Goal: Contribute content: Contribute content

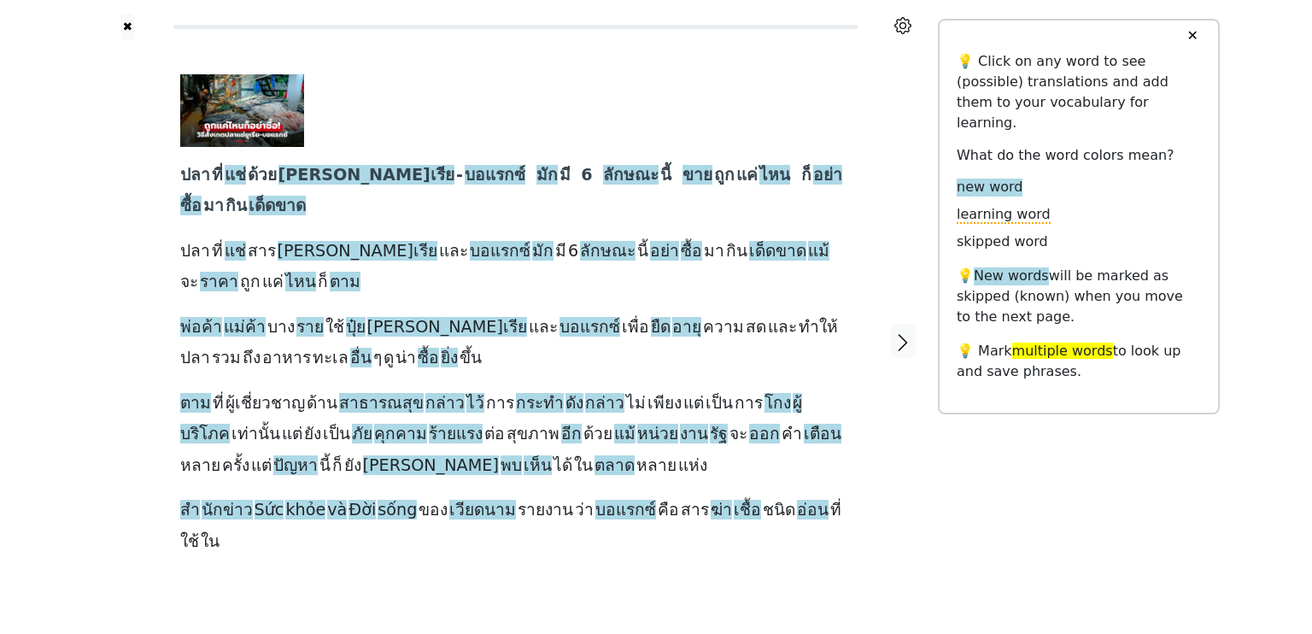
click at [575, 115] on div at bounding box center [509, 110] width 658 height 73
click at [123, 20] on button "✖" at bounding box center [127, 27] width 15 height 26
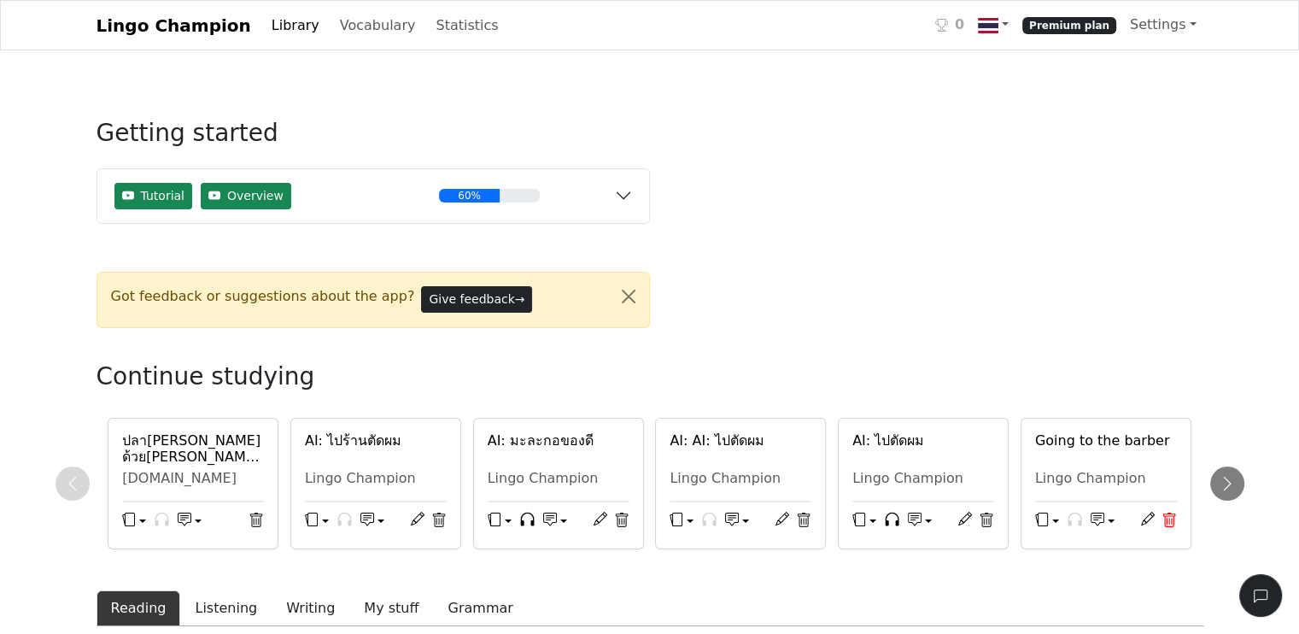
click at [1161, 520] on icon at bounding box center [1168, 519] width 15 height 15
click at [1161, 523] on icon at bounding box center [1168, 519] width 15 height 15
click at [1161, 523] on div "ปลาที่แช่ด้วยยูเรีย-บอแรกซ์ มักมี 6 ลักษณะนี้ ขายถูกแค่ไหน ก็อย่าซื้อมากินเด็ดข…" at bounding box center [649, 484] width 1107 height 132
click at [985, 522] on icon at bounding box center [986, 519] width 15 height 15
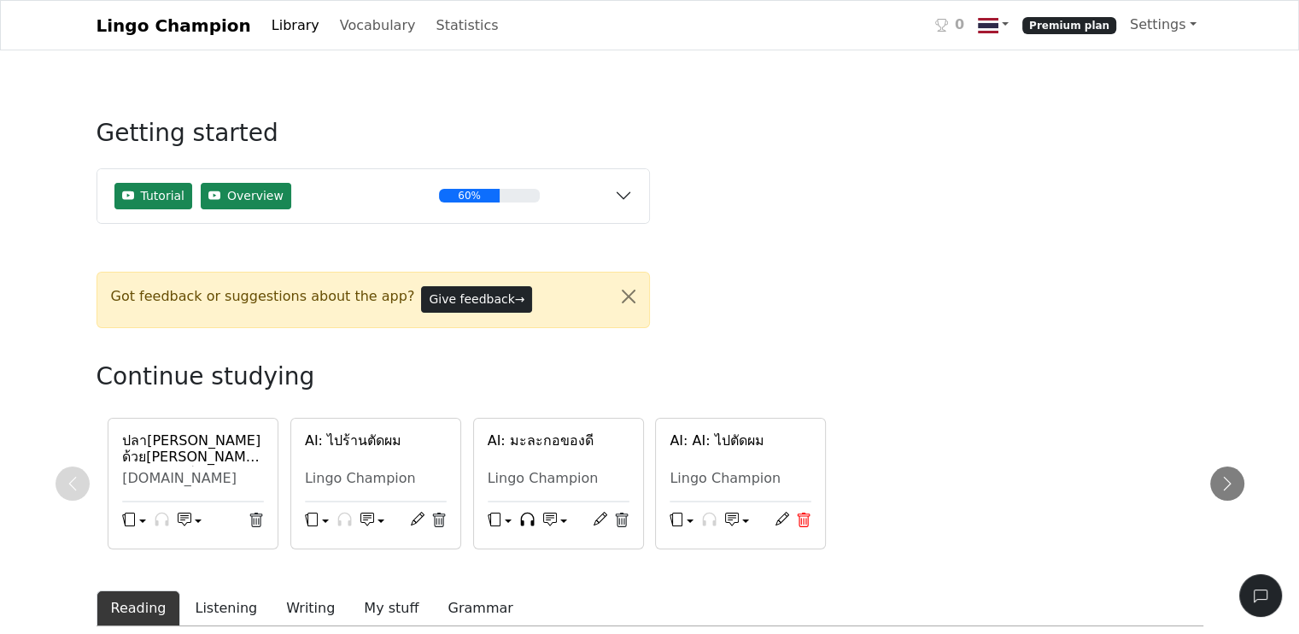
click at [804, 519] on icon at bounding box center [803, 519] width 15 height 15
click at [622, 512] on icon at bounding box center [621, 519] width 13 height 15
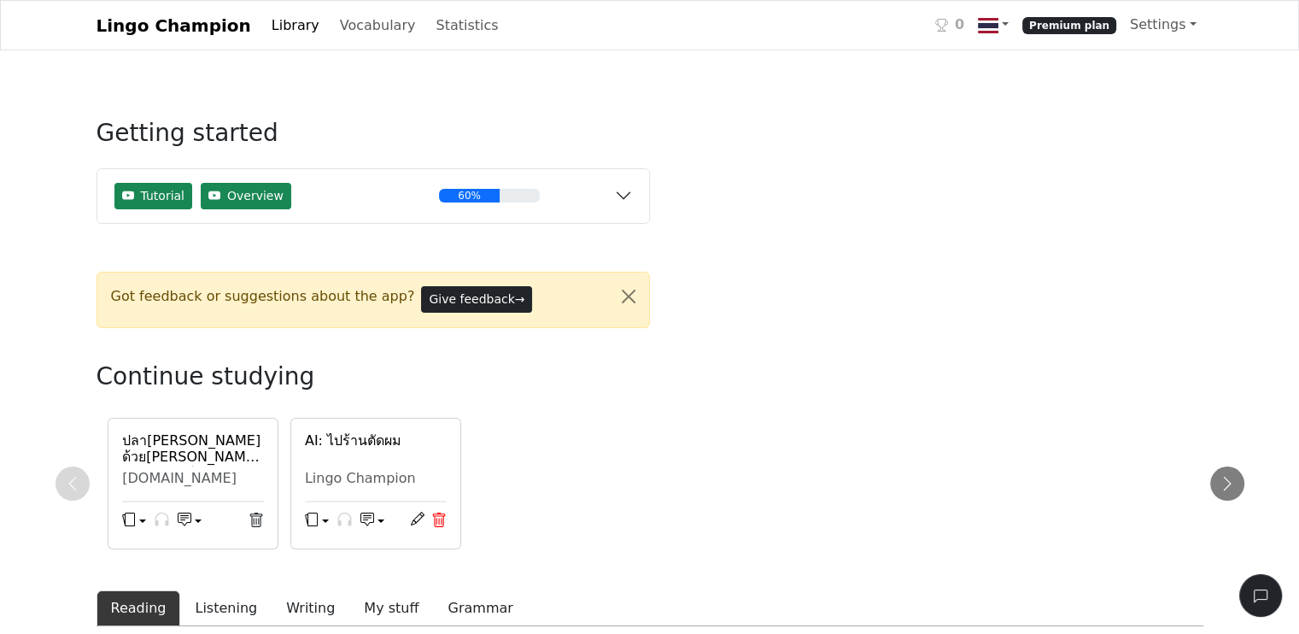
click at [436, 514] on icon at bounding box center [438, 519] width 15 height 15
click at [195, 464] on h6 "ปลาที่แช่ด้วยยูเรีย-บอแรกซ์ มักมี 6 ลักษณะนี้ ขายถูกแค่ไหน ก็อย่าซื้อมากินเด็ดข…" at bounding box center [193, 448] width 142 height 32
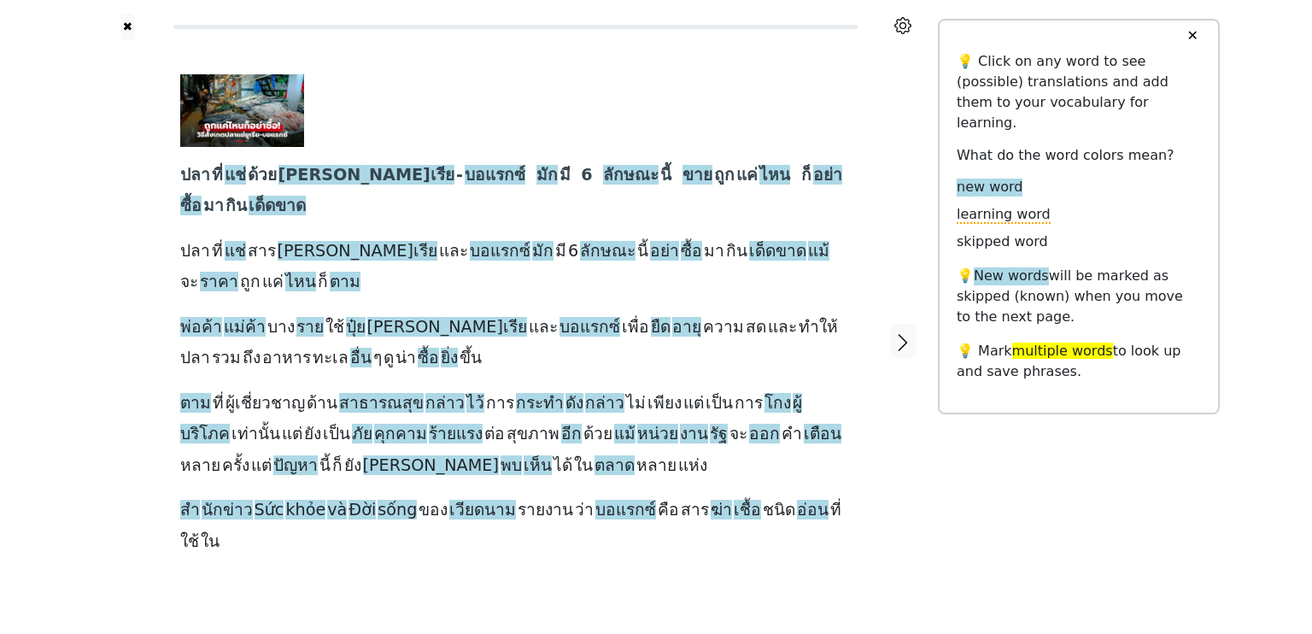
click at [1195, 33] on button "✕" at bounding box center [1192, 35] width 32 height 31
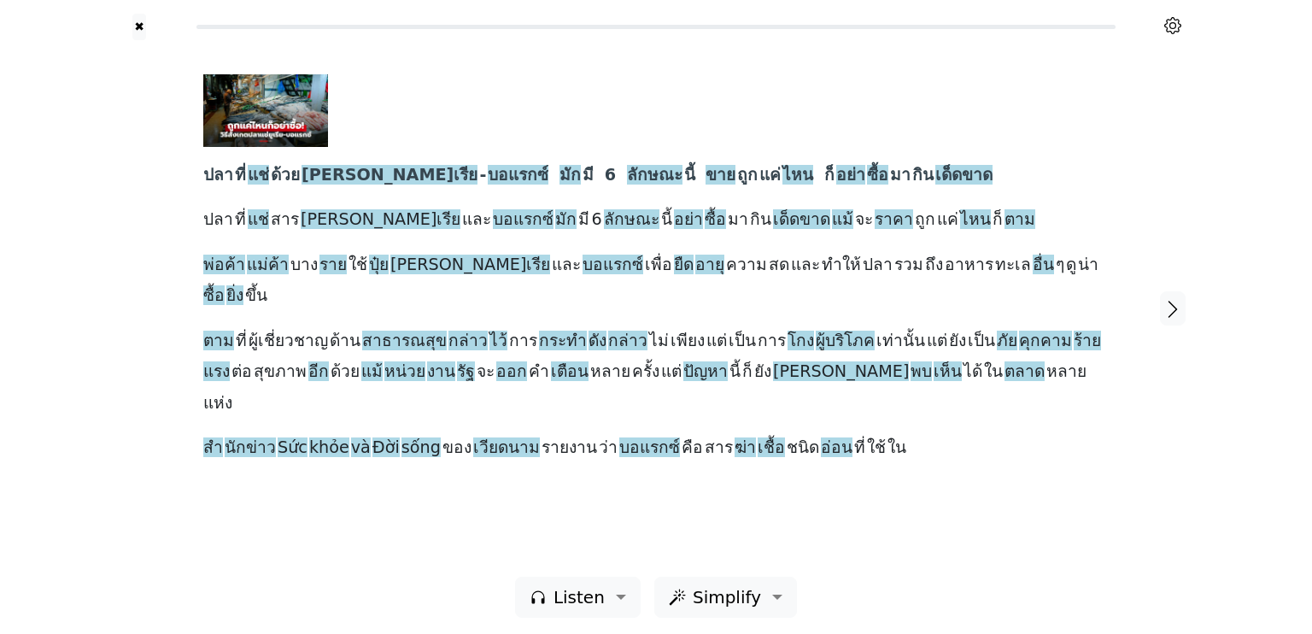
click at [1162, 23] on div at bounding box center [1172, 25] width 94 height 20
click at [137, 26] on button "✖" at bounding box center [139, 27] width 15 height 26
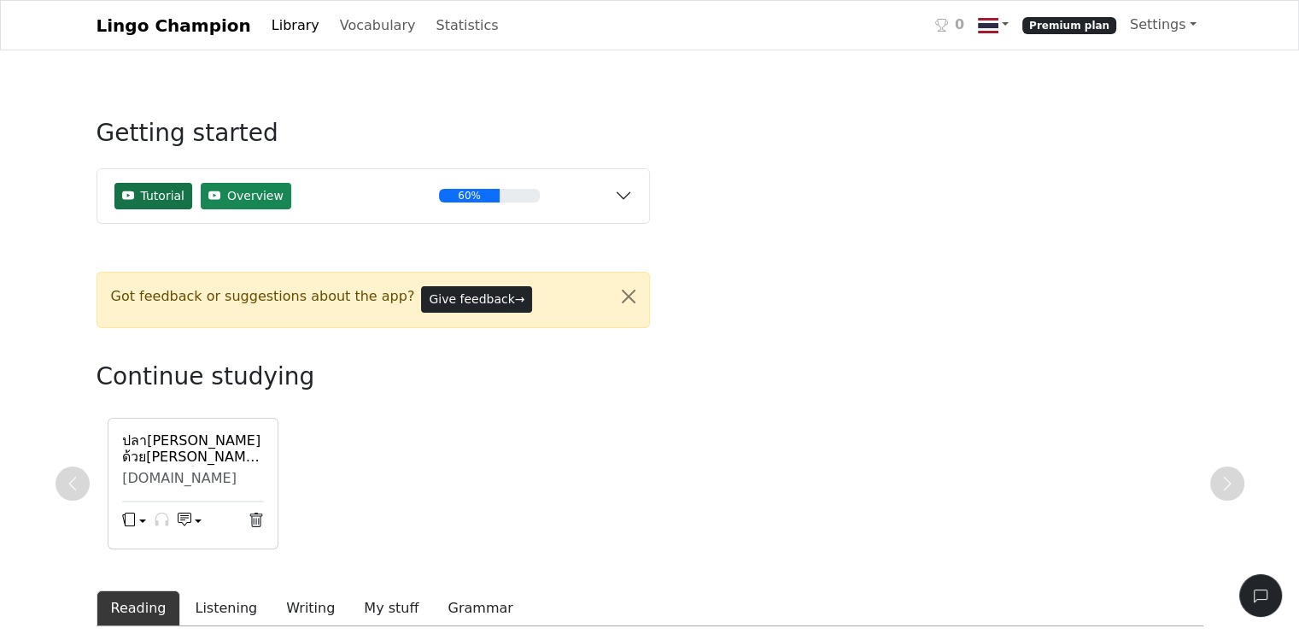
click at [147, 190] on span "Tutorial" at bounding box center [163, 196] width 44 height 18
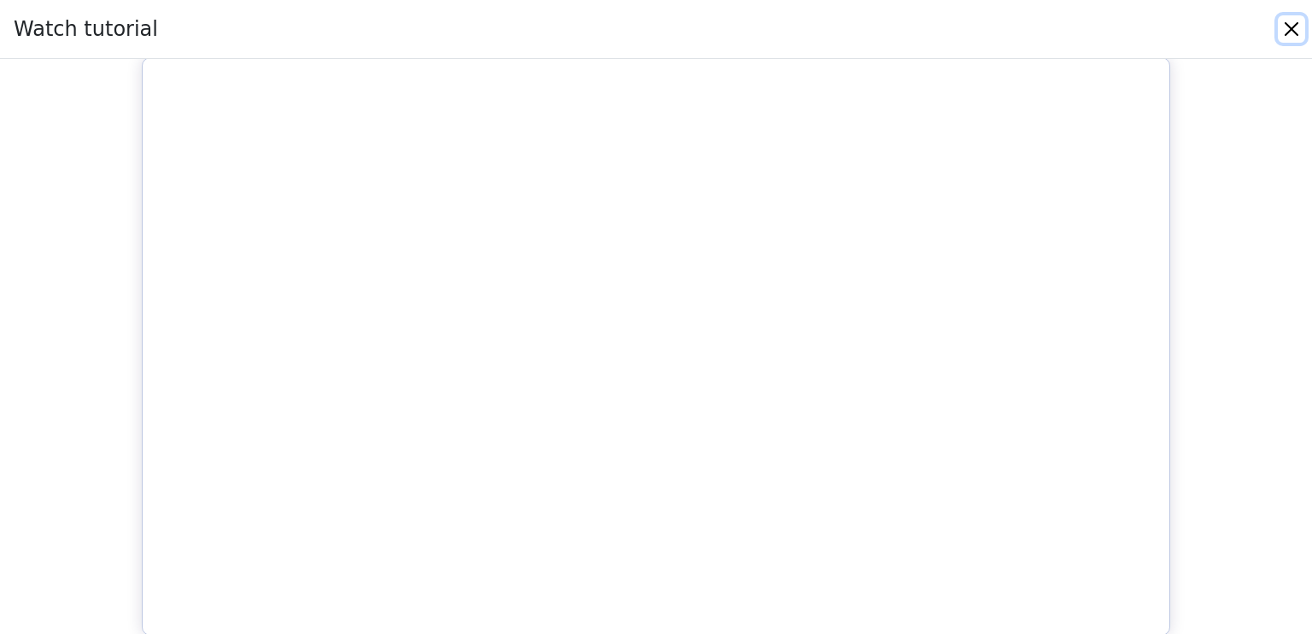
click at [1294, 25] on button "Close" at bounding box center [1290, 28] width 27 height 27
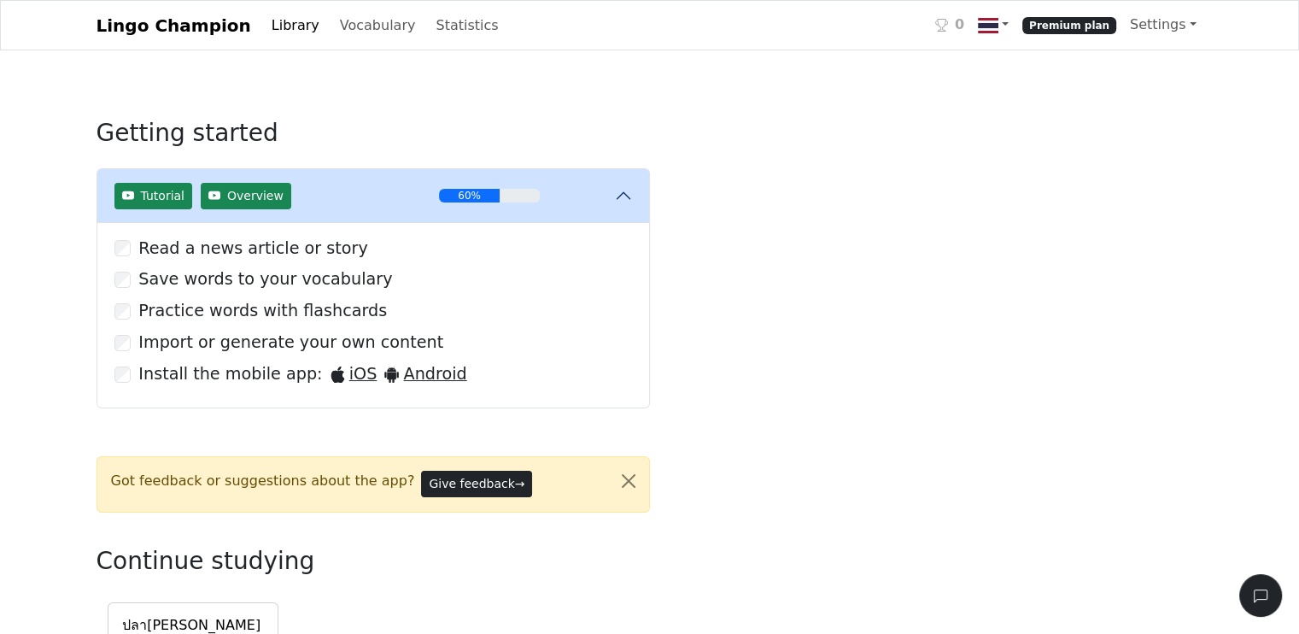
click at [265, 24] on link "Library" at bounding box center [295, 26] width 61 height 34
click at [266, 23] on link "Library" at bounding box center [295, 26] width 61 height 34
click at [190, 22] on link "Lingo Champion" at bounding box center [173, 26] width 155 height 34
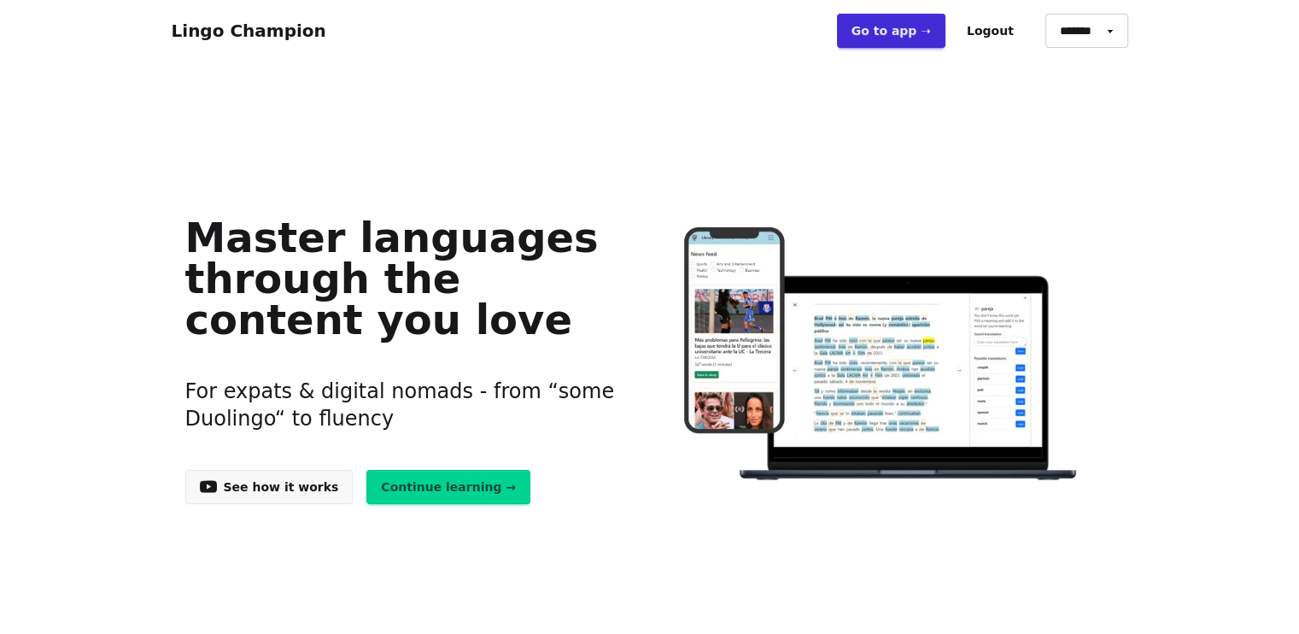
click at [910, 26] on link "Go to app ➝" at bounding box center [891, 31] width 108 height 34
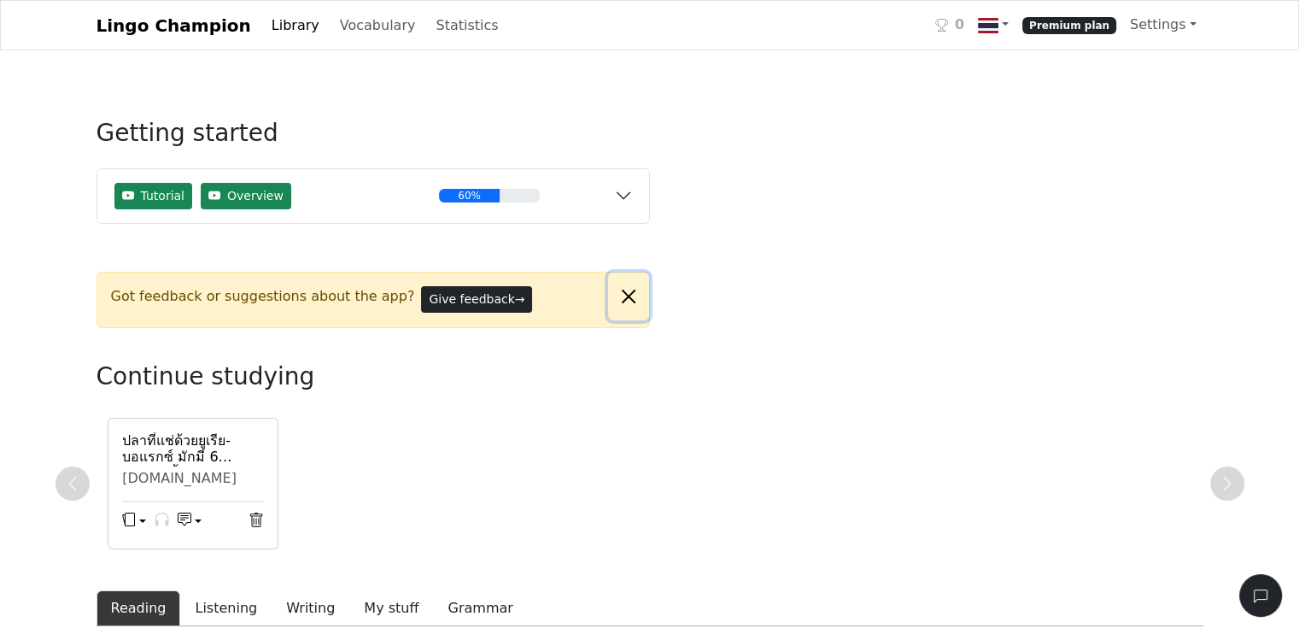
click at [624, 292] on button "Close alert" at bounding box center [628, 296] width 41 height 48
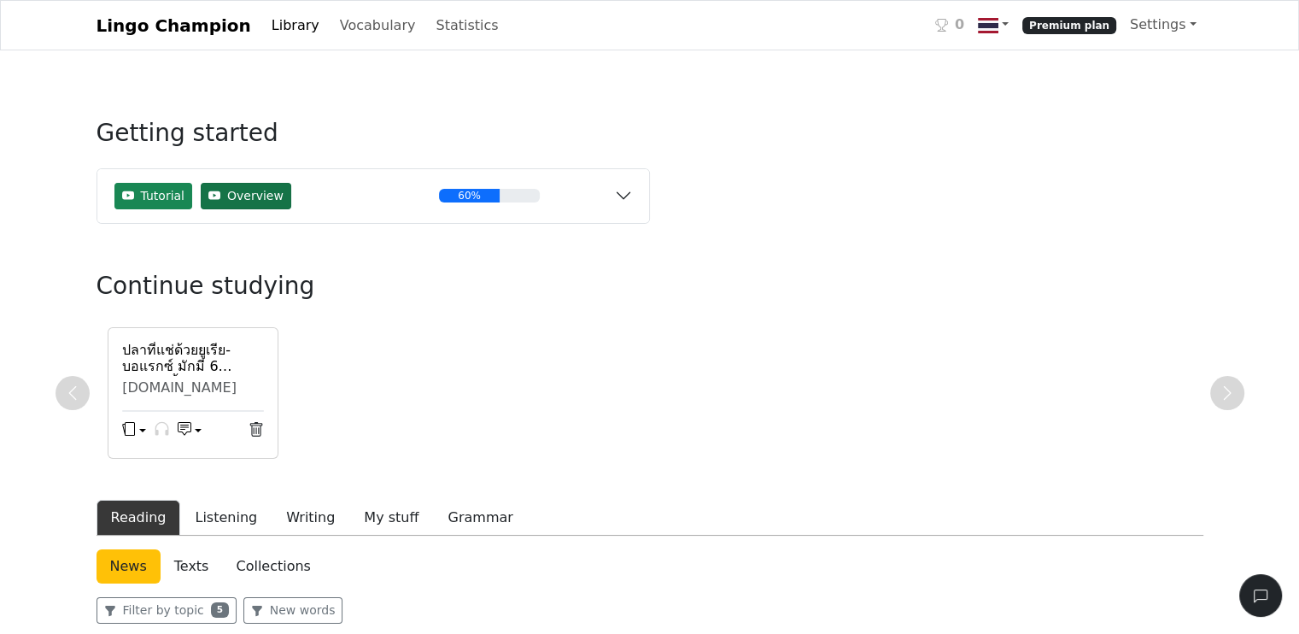
click at [235, 188] on span "Overview" at bounding box center [255, 196] width 56 height 18
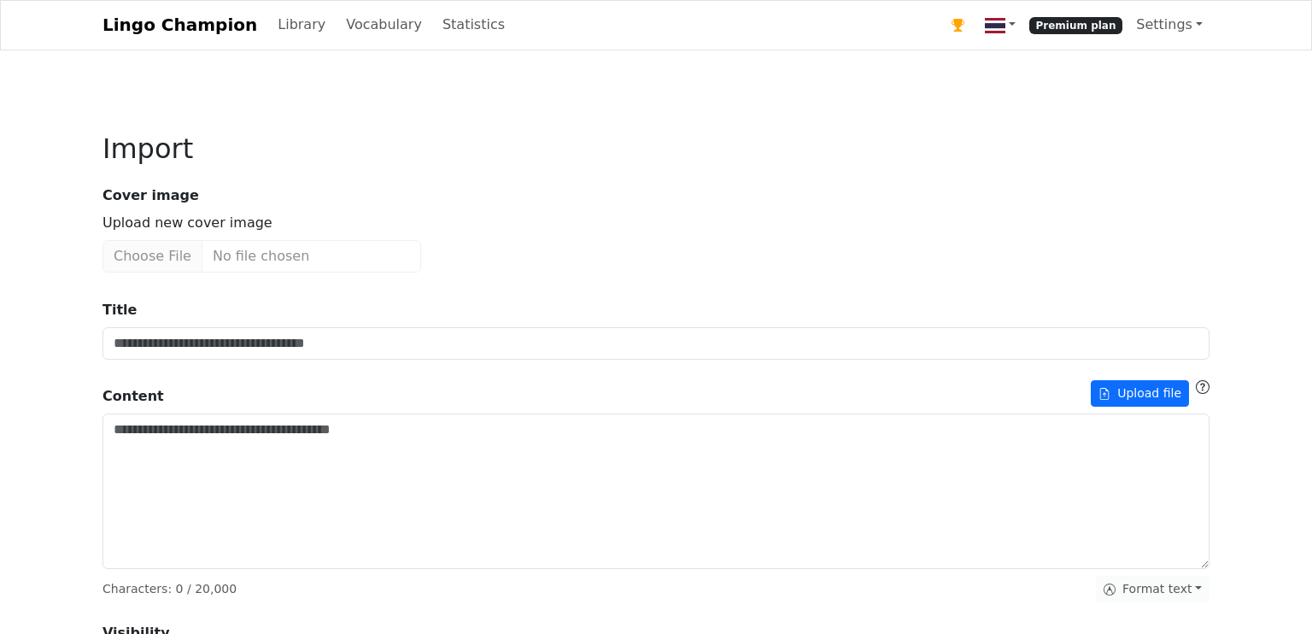
type input "**********"
type textarea "**********"
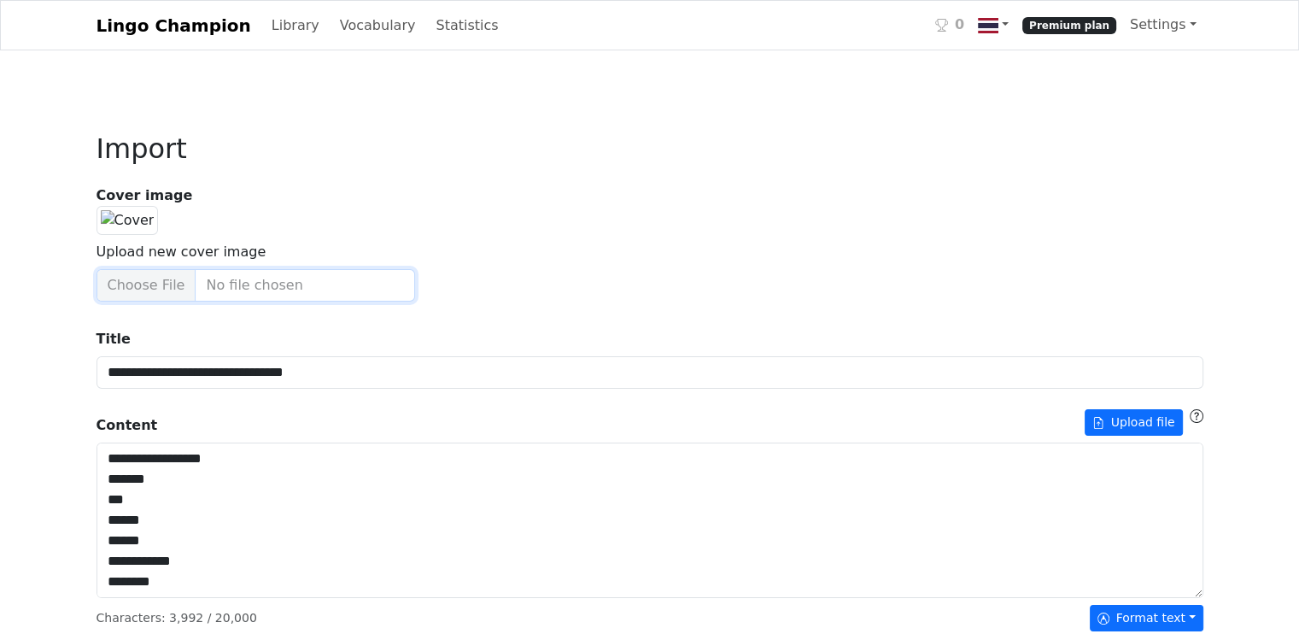
click at [150, 301] on input "Upload new cover image" at bounding box center [255, 285] width 319 height 32
type input "**********"
click at [512, 269] on div "Cover image Upload new cover image" at bounding box center [649, 243] width 1127 height 116
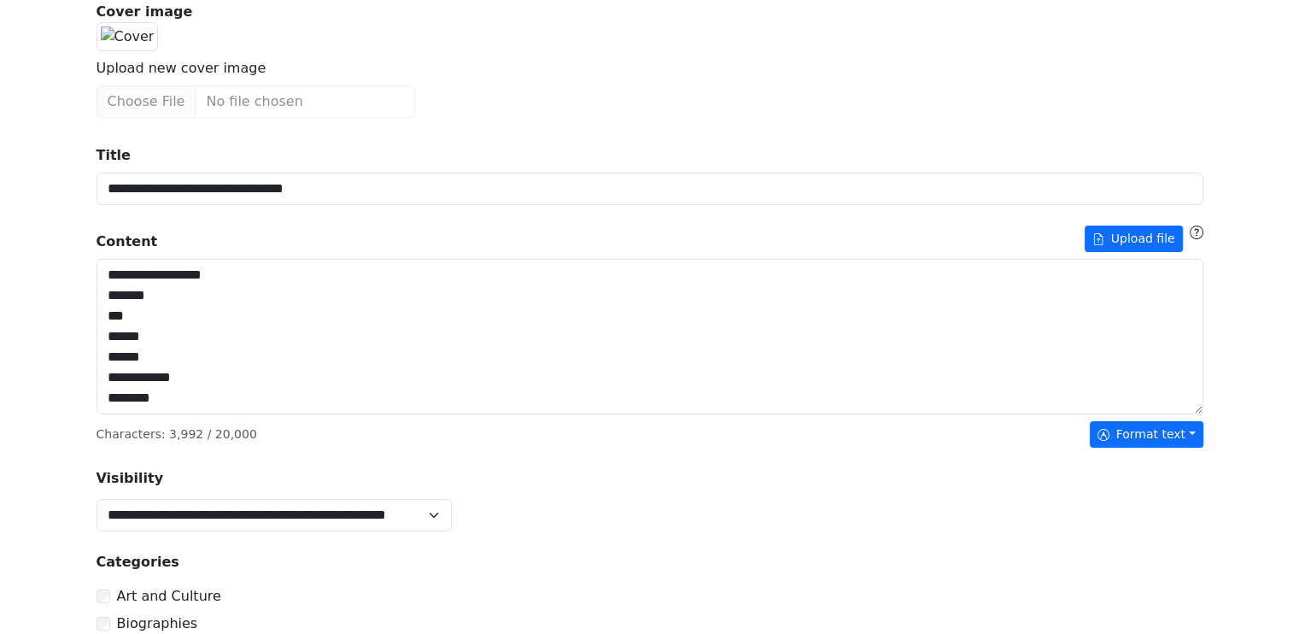
scroll to position [171, 0]
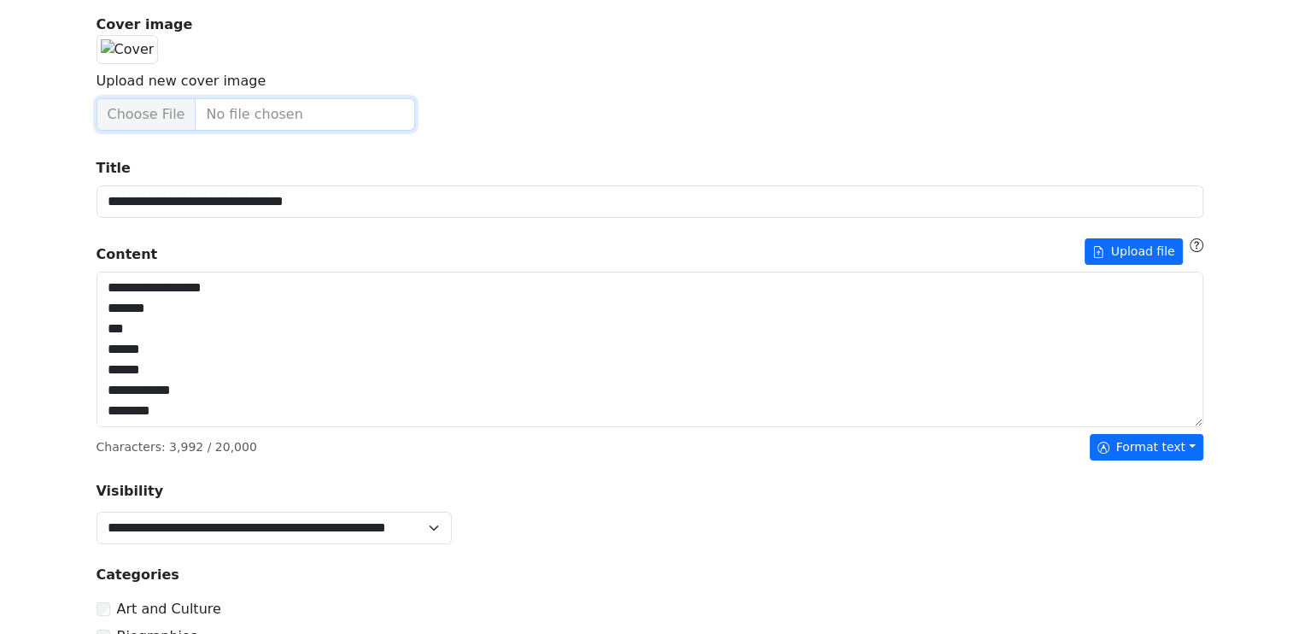
click at [215, 131] on input "Upload new cover image" at bounding box center [255, 114] width 319 height 32
click at [1124, 265] on button "Upload file" at bounding box center [1134, 251] width 98 height 26
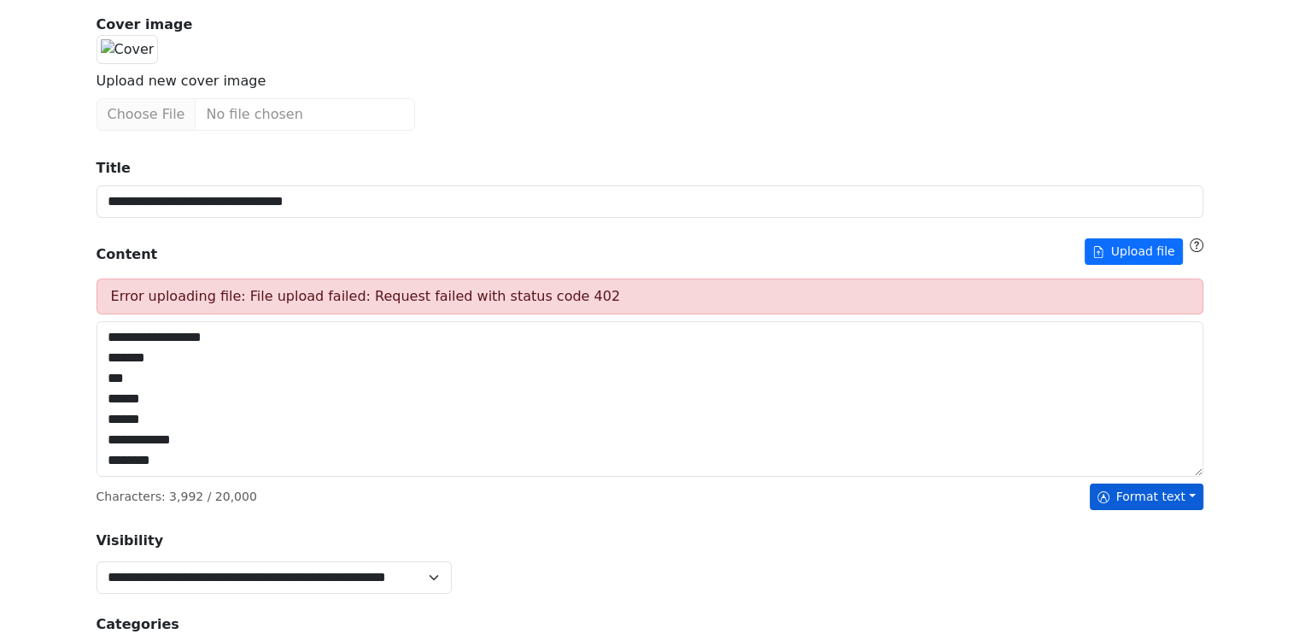
click at [1148, 510] on button "Format text" at bounding box center [1147, 496] width 114 height 26
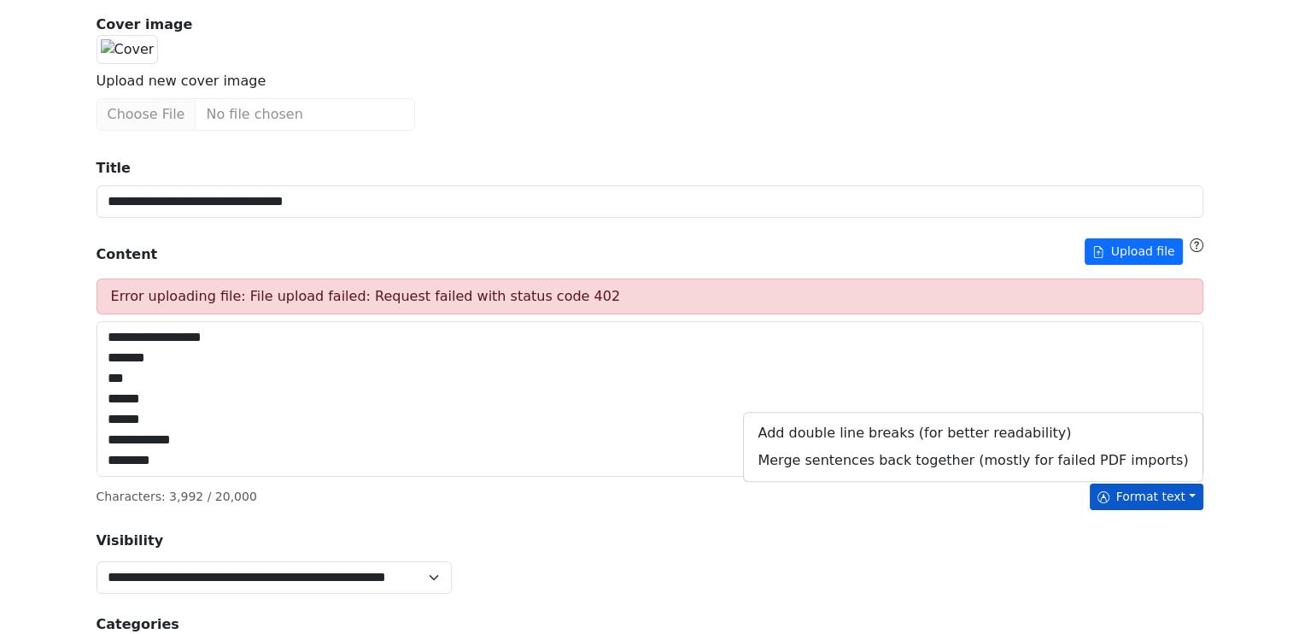
click at [596, 131] on div "Cover image Upload new cover image" at bounding box center [649, 73] width 1127 height 116
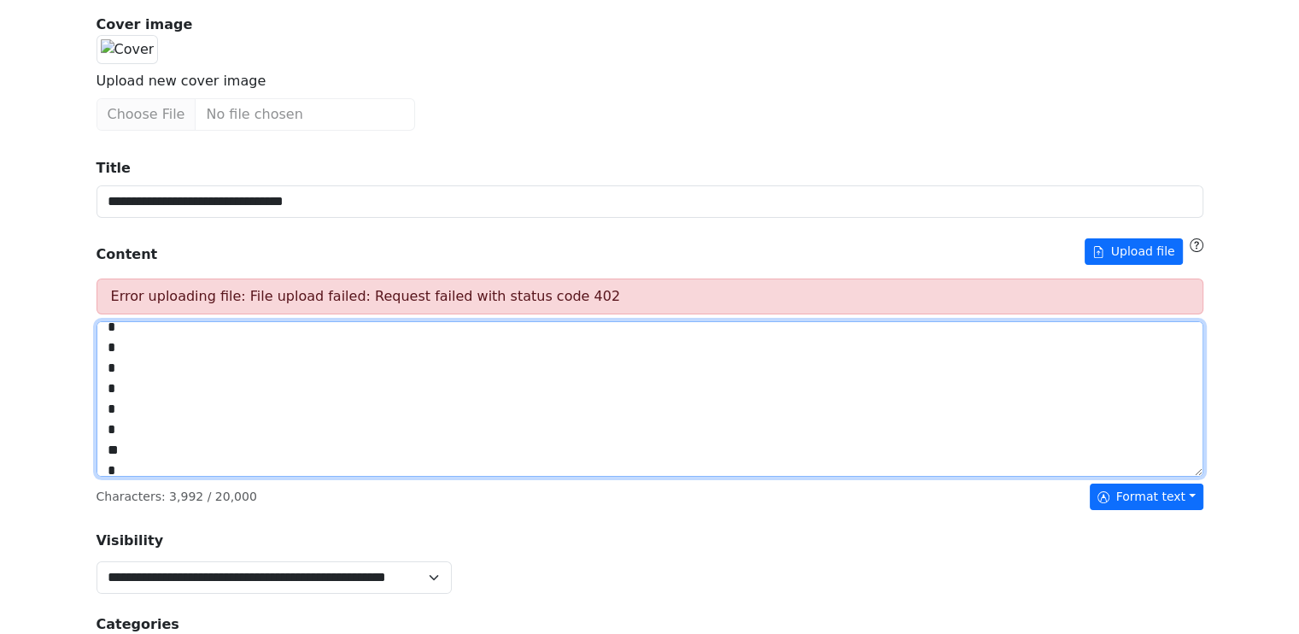
scroll to position [3156, 0]
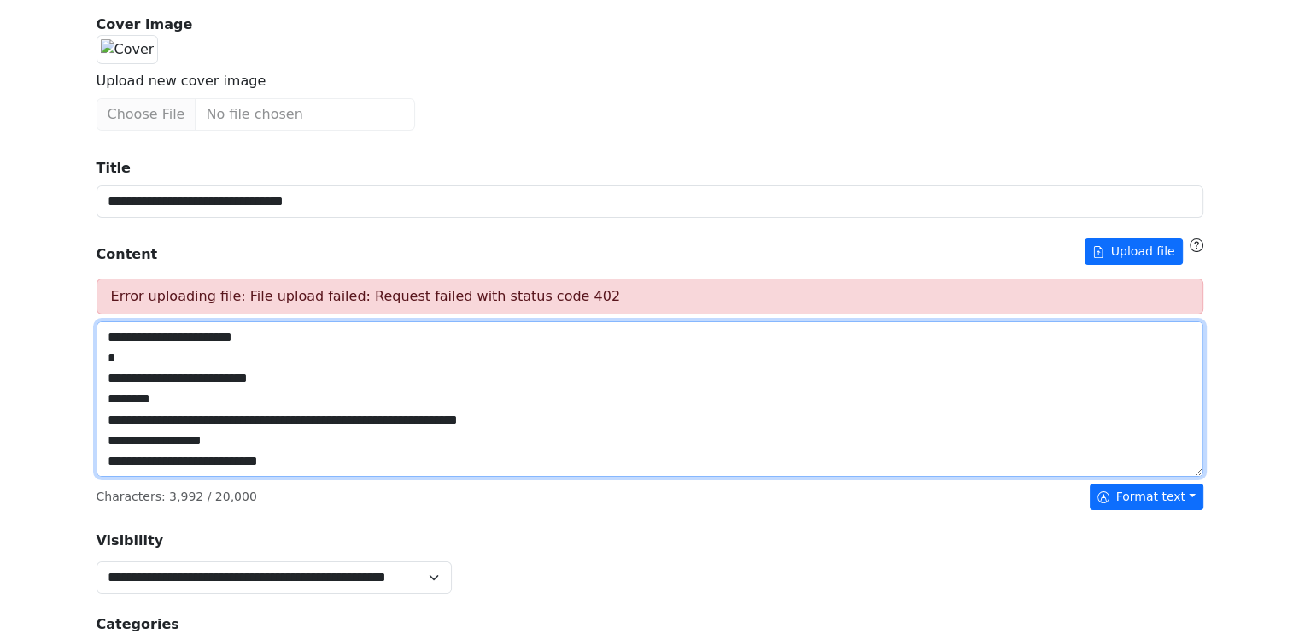
drag, startPoint x: 106, startPoint y: 426, endPoint x: 462, endPoint y: 617, distance: 404.2
click at [462, 617] on div "**********" at bounding box center [649, 625] width 1107 height 962
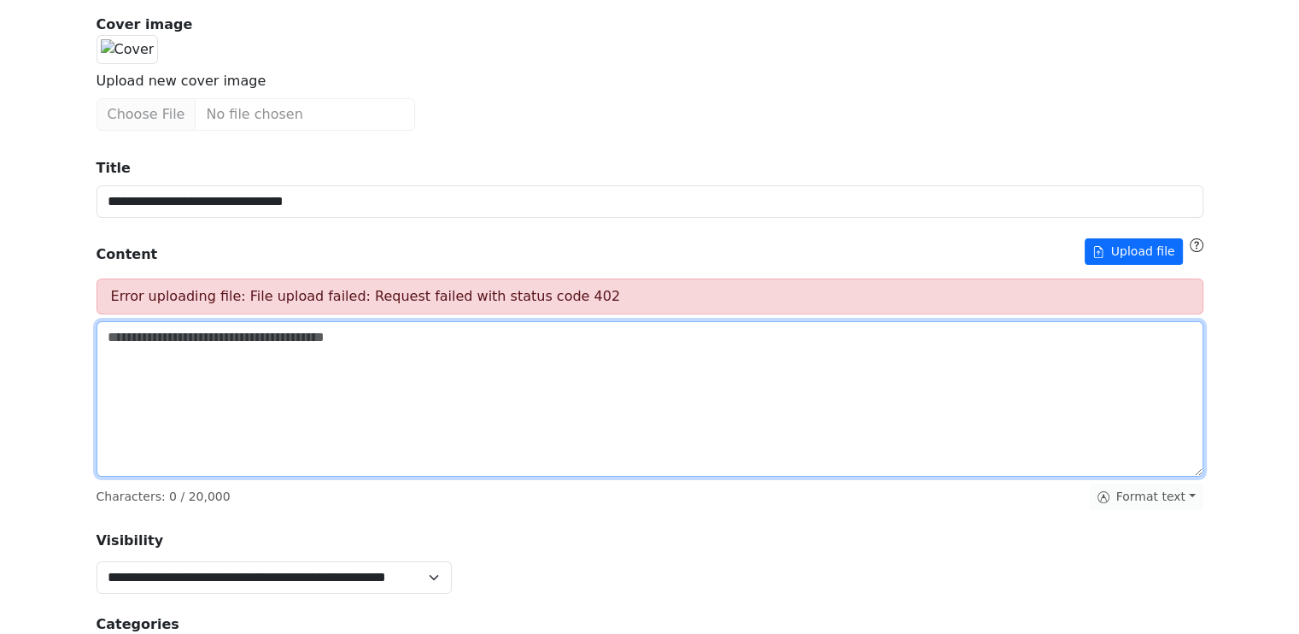
scroll to position [0, 0]
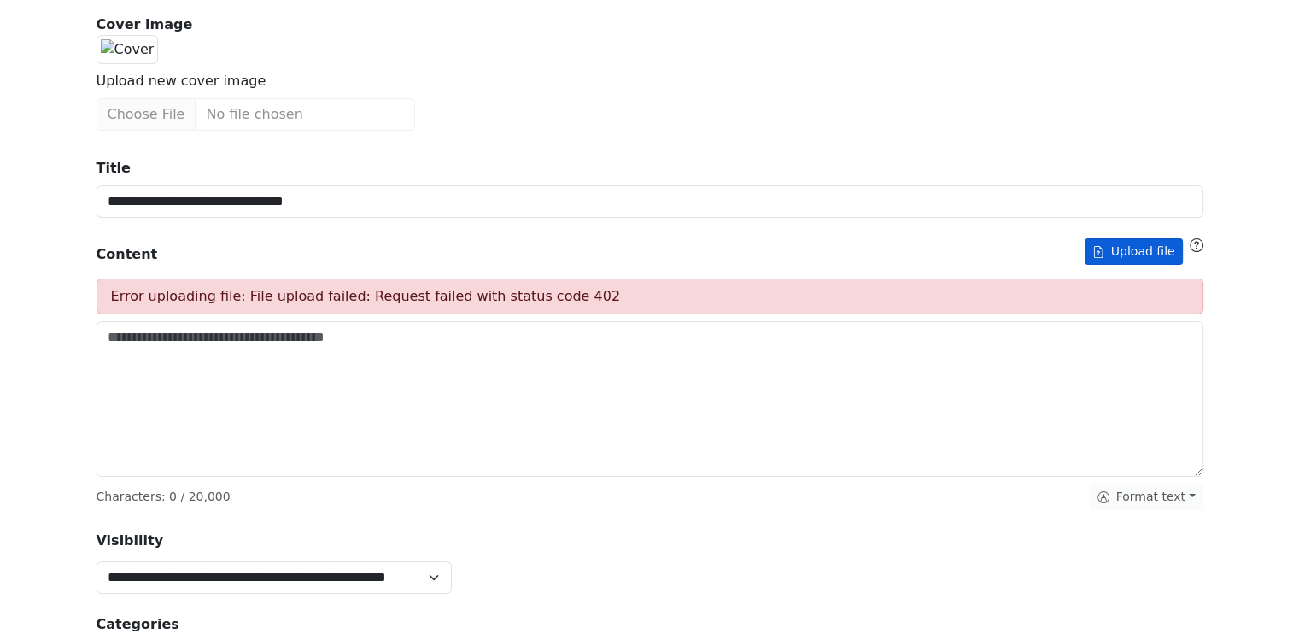
click at [1123, 265] on button "Upload file" at bounding box center [1134, 251] width 98 height 26
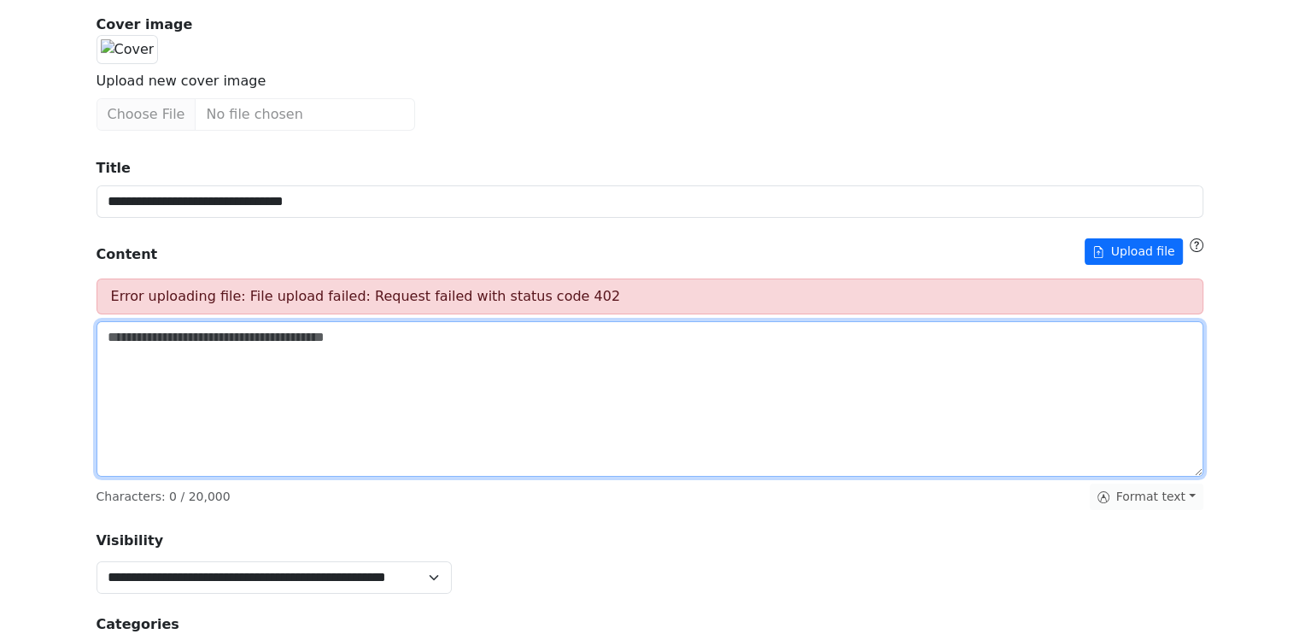
drag, startPoint x: 99, startPoint y: 433, endPoint x: 360, endPoint y: 423, distance: 260.7
drag, startPoint x: 360, startPoint y: 423, endPoint x: 396, endPoint y: 451, distance: 46.3
click at [396, 451] on textarea "Title" at bounding box center [649, 398] width 1107 height 155
paste textarea "**********"
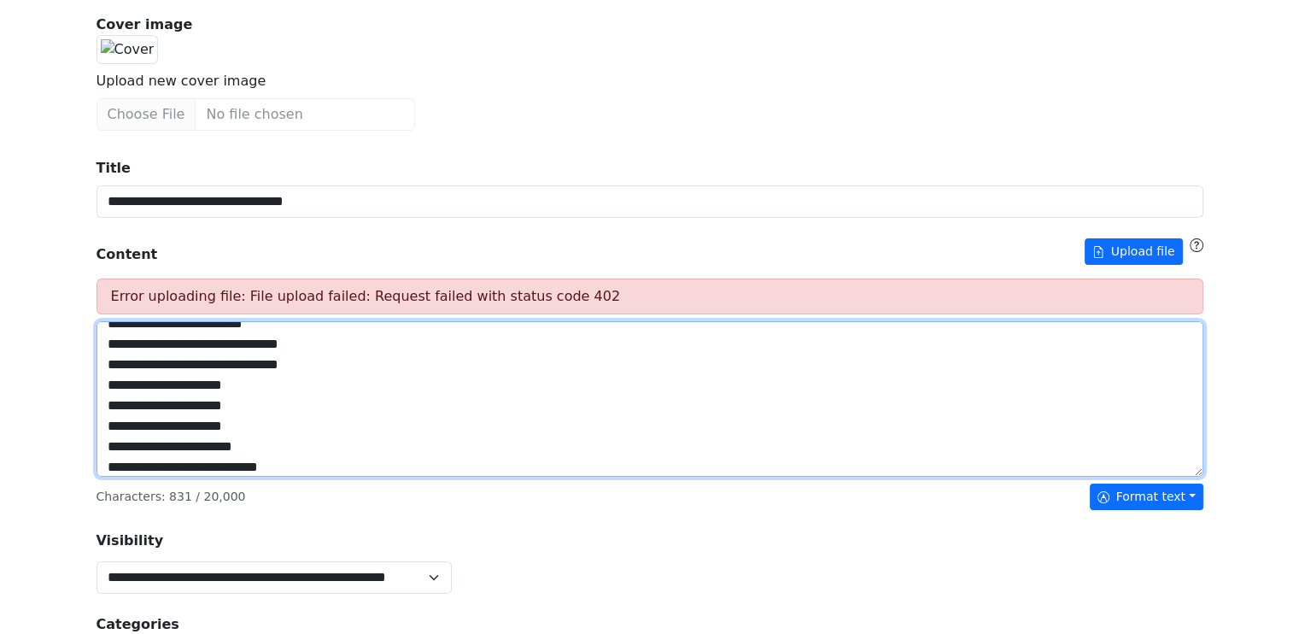
scroll to position [492, 0]
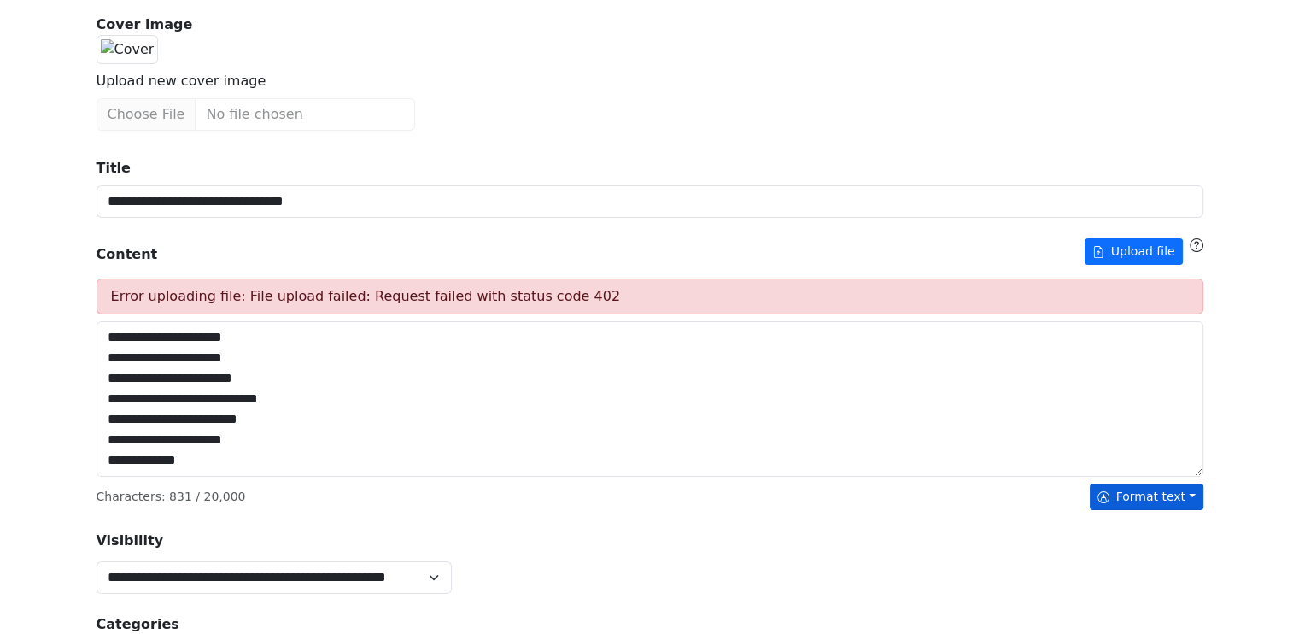
click at [1179, 510] on button "Format text" at bounding box center [1147, 496] width 114 height 26
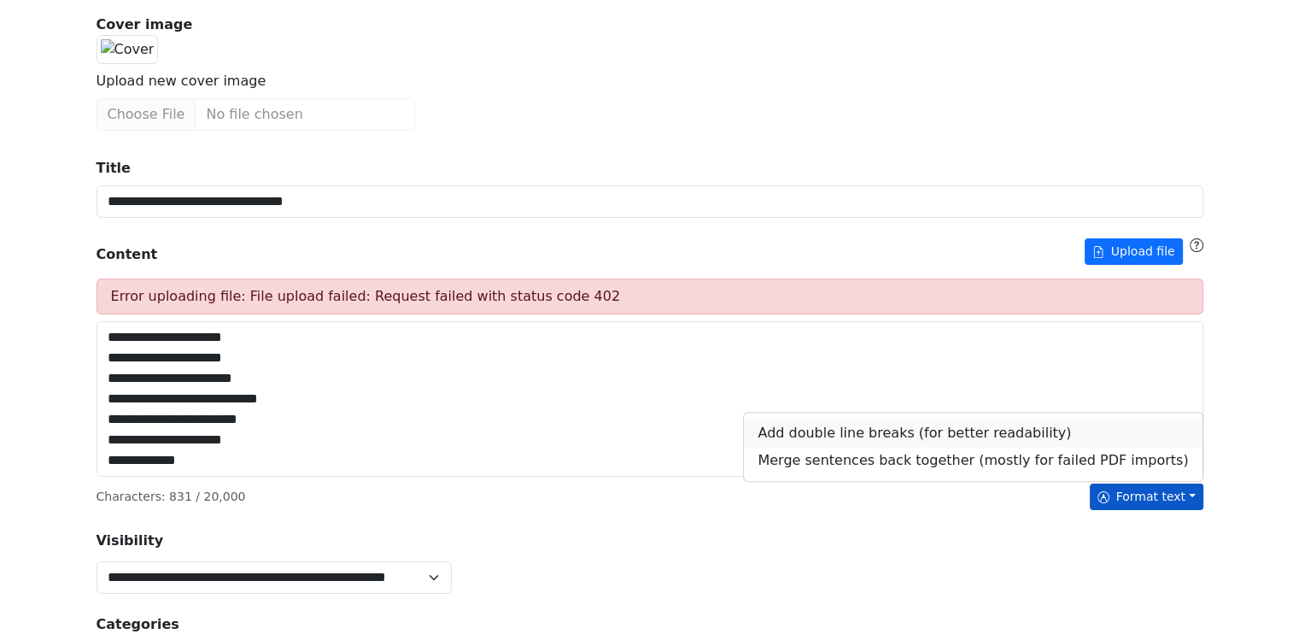
click at [952, 447] on link "Add double line breaks (for better readability)" at bounding box center [973, 432] width 458 height 27
type textarea "**********"
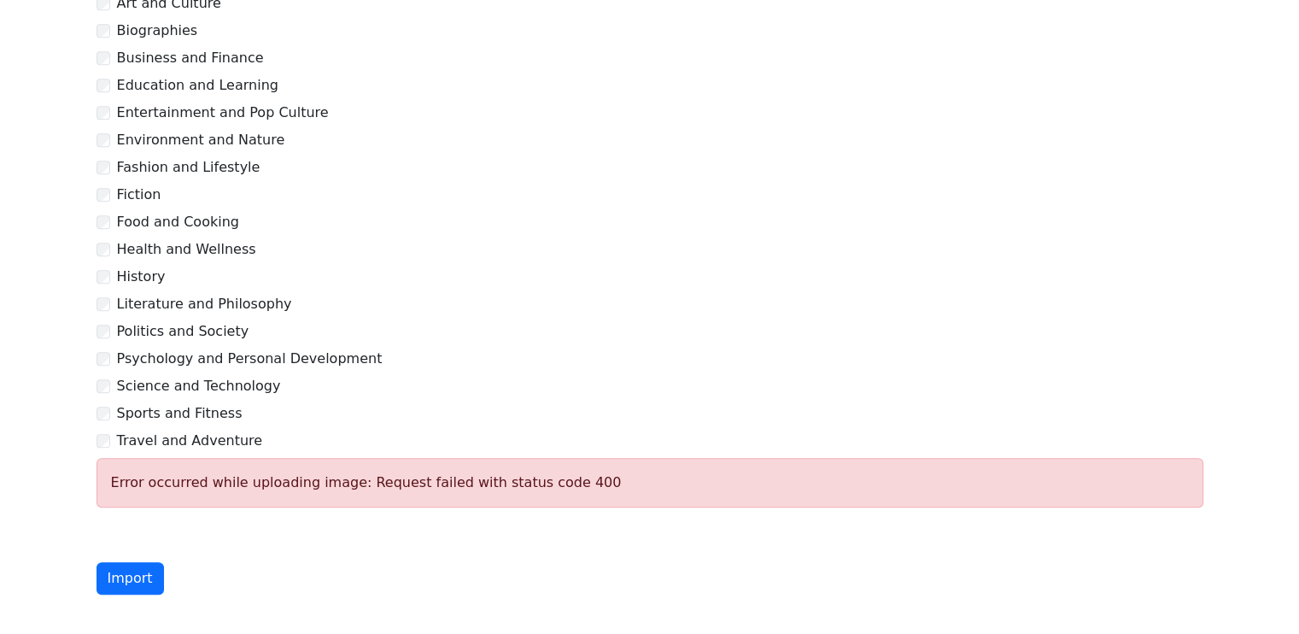
scroll to position [823, 0]
click at [102, 126] on div "Entertainment and Pop Culture" at bounding box center [649, 115] width 1107 height 20
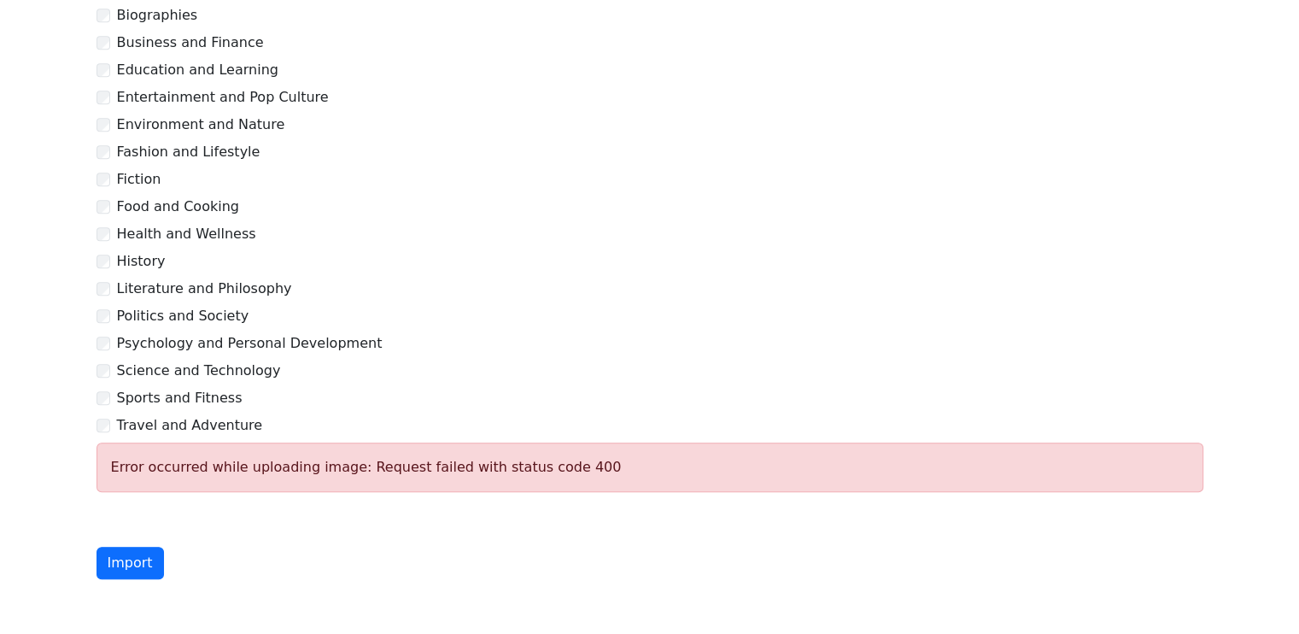
scroll to position [938, 0]
click at [125, 560] on button "Import" at bounding box center [129, 563] width 67 height 32
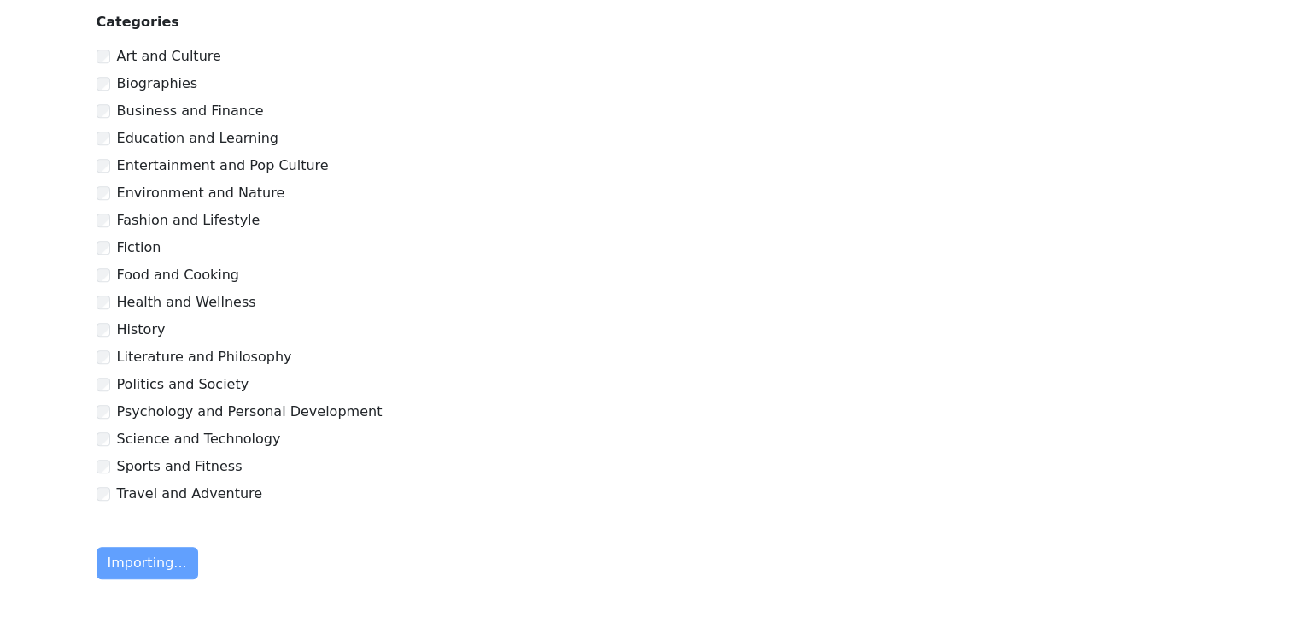
scroll to position [939, 0]
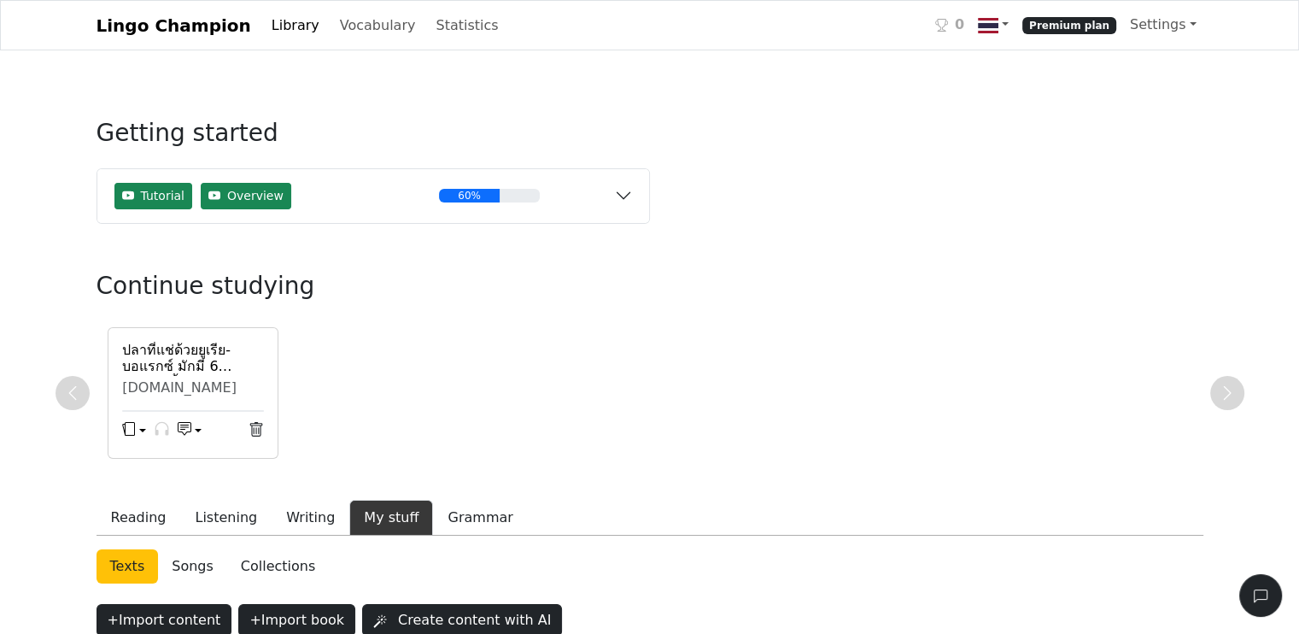
click at [531, 308] on div "Continue studying" at bounding box center [395, 293] width 598 height 43
click at [194, 365] on h6 "ปลาที่แช่ด้วยยูเรีย-บอแรกซ์ มักมี 6 ลักษณะนี้ ขายถูกแค่ไหน ก็อย่าซื้อมากินเด็ดข…" at bounding box center [193, 358] width 142 height 32
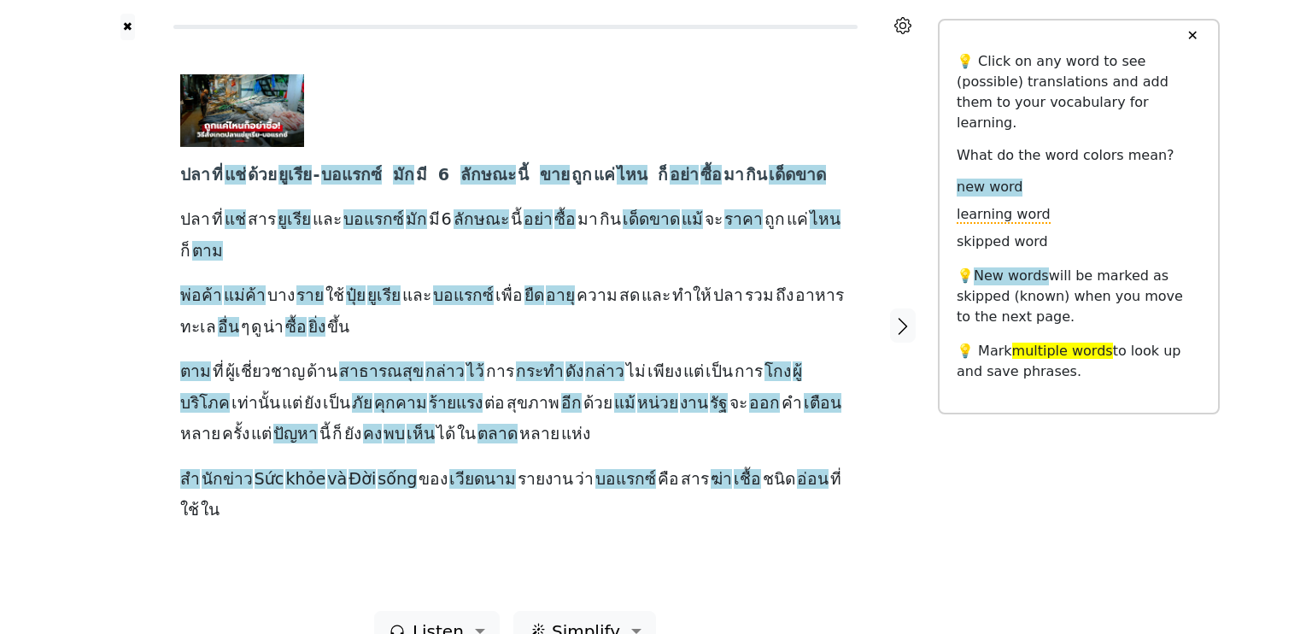
click at [79, 291] on div "✖ ปลา ที่ แช่ ด้วย ยูเรีย - บอแรกซ์ มัก มี 6 ลักษณะ นี้ ขาย ถูก แค่ ไหน ก็ อย่า…" at bounding box center [656, 336] width 1312 height 672
click at [126, 26] on button "✖" at bounding box center [127, 27] width 15 height 26
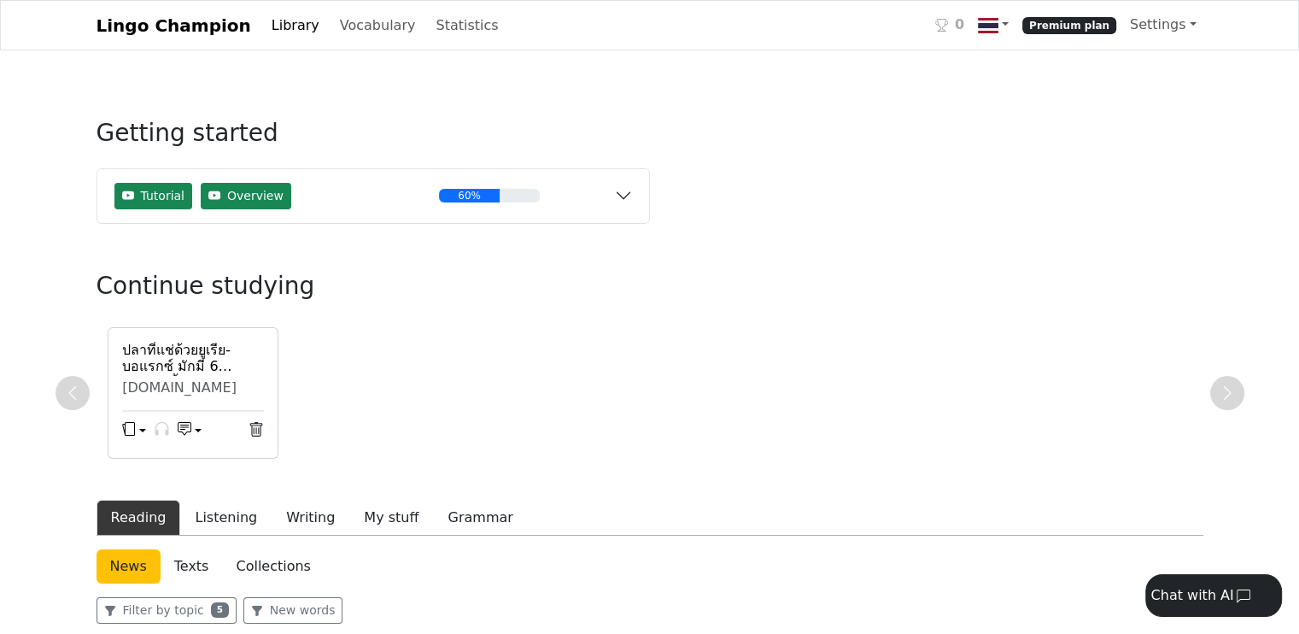
click at [376, 354] on div "ปลาที่แช่ด้วยยูเรีย-บอแรกซ์ มักมี 6 ลักษณะนี้ ขายถูกแค่ไหน ก็อย่าซื้อมากินเด็ดข…" at bounding box center [649, 393] width 1107 height 132
click at [181, 566] on link "Texts" at bounding box center [192, 566] width 62 height 34
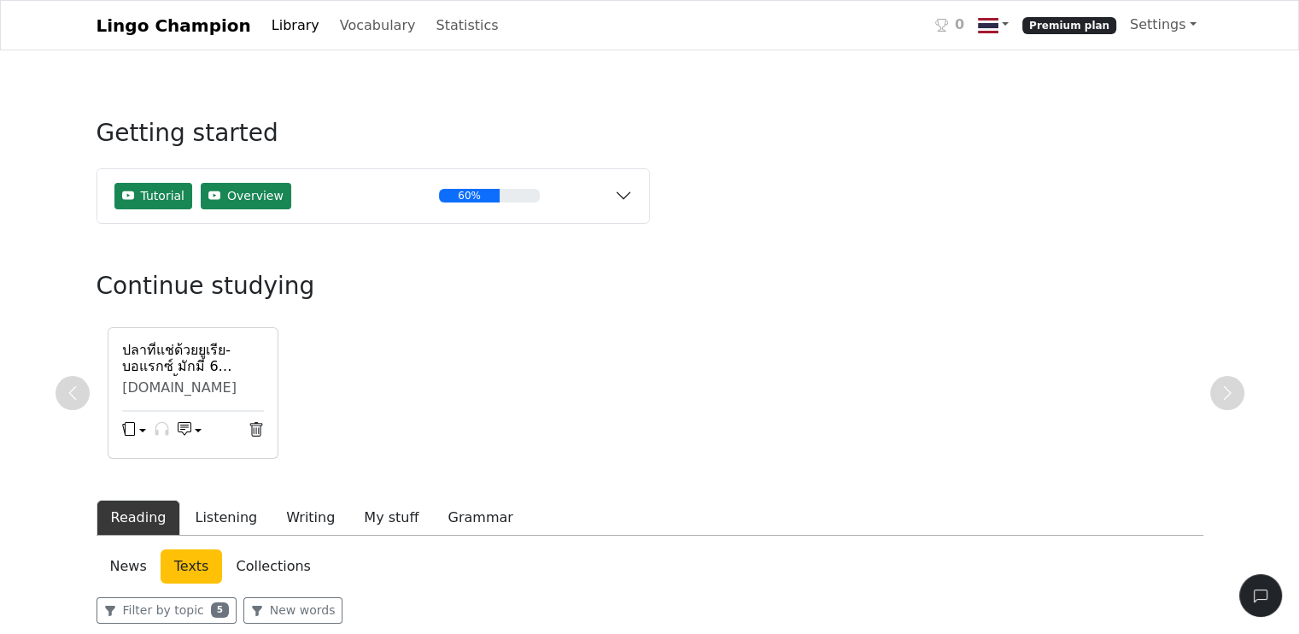
click at [401, 357] on div "ปลาที่แช่ด้วยยูเรีย-บอแรกซ์ มักมี 6 ลักษณะนี้ ขายถูกแค่ไหน ก็อย่าซื้อมากินเด็ดข…" at bounding box center [649, 393] width 1107 height 132
click at [236, 201] on span "Overview" at bounding box center [255, 196] width 56 height 18
